Goal: Transaction & Acquisition: Subscribe to service/newsletter

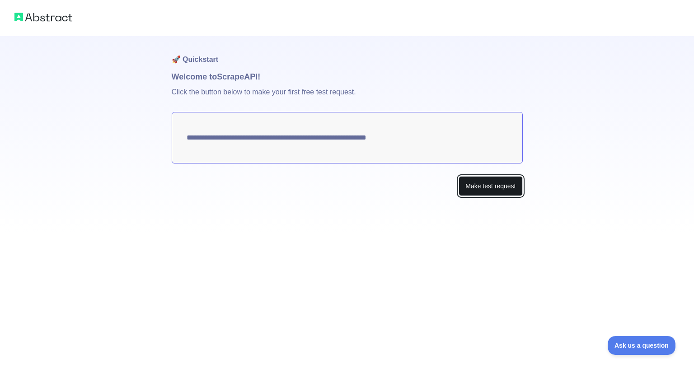
click at [493, 183] on button "Make test request" at bounding box center [491, 186] width 64 height 20
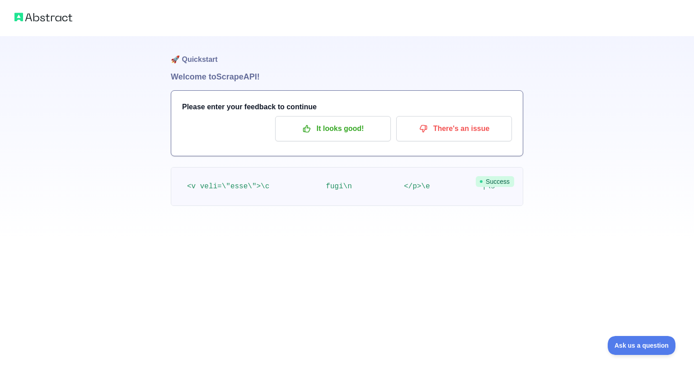
scroll to position [0, 7184]
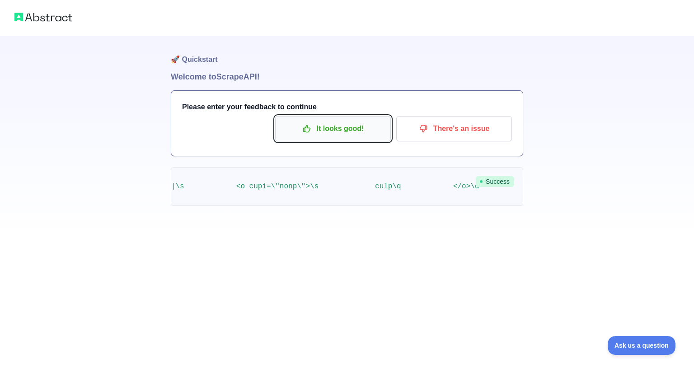
click at [358, 122] on p "It looks good!" at bounding box center [333, 128] width 102 height 15
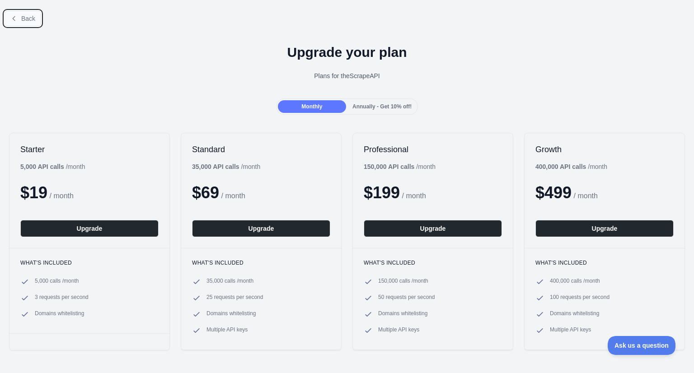
click at [13, 17] on icon at bounding box center [13, 18] width 7 height 7
